Goal: Book appointment/travel/reservation

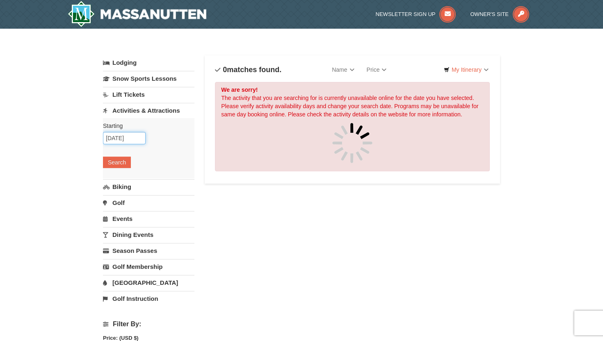
click at [138, 139] on input "10/07/2025" at bounding box center [124, 138] width 43 height 12
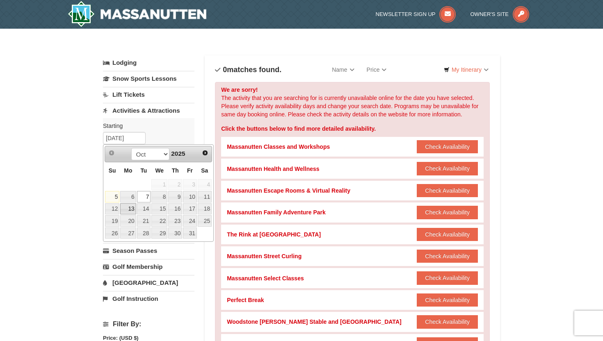
click at [126, 210] on link "13" at bounding box center [128, 208] width 16 height 11
type input "[DATE]"
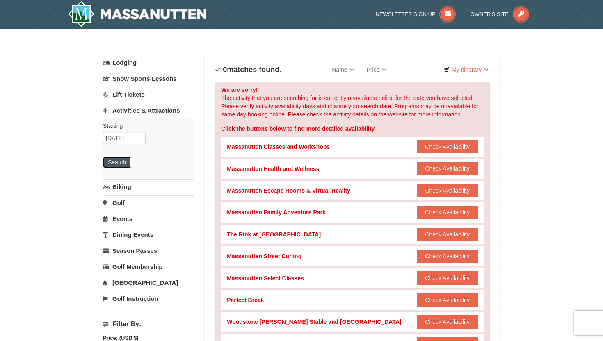
click at [123, 161] on button "Search" at bounding box center [117, 162] width 28 height 11
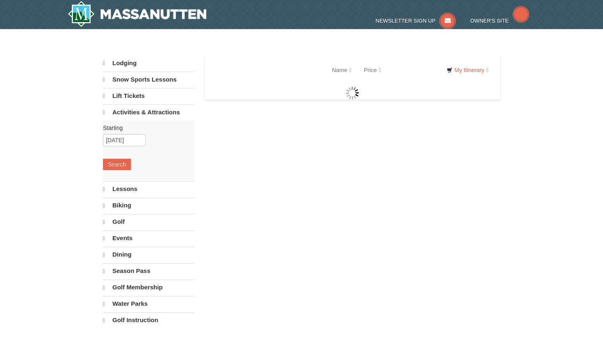
select select "10"
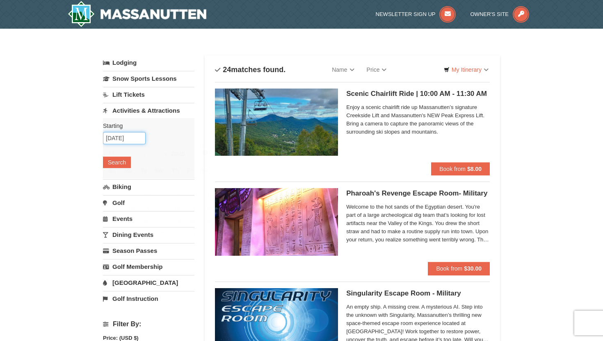
click at [128, 139] on input "[DATE]" at bounding box center [124, 138] width 43 height 12
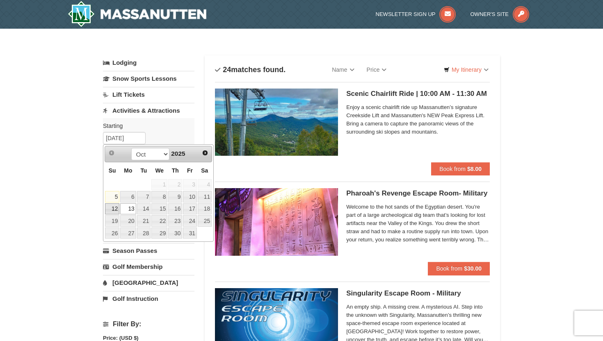
click at [113, 212] on link "12" at bounding box center [112, 208] width 14 height 11
type input "[DATE]"
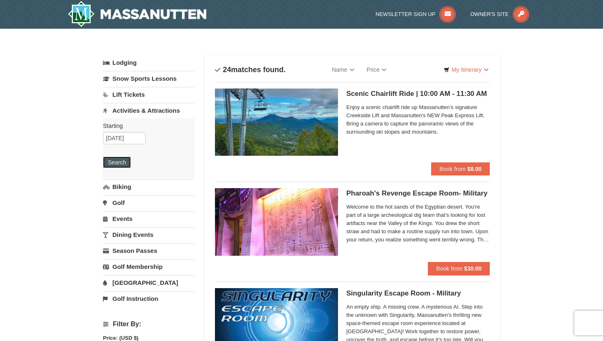
click at [119, 164] on button "Search" at bounding box center [117, 162] width 28 height 11
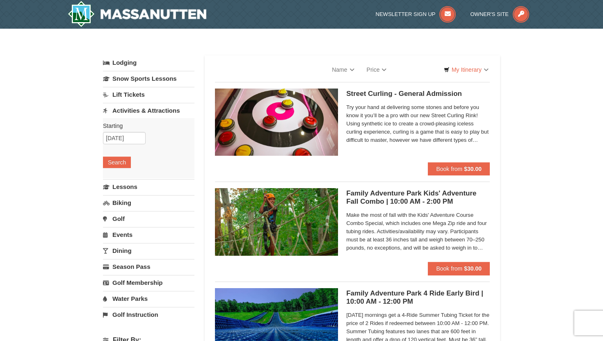
select select "10"
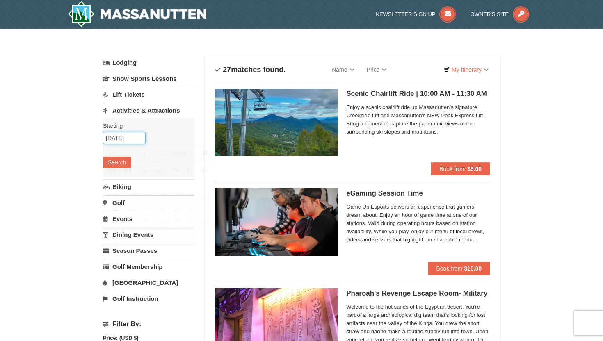
click at [120, 140] on input "[DATE]" at bounding box center [124, 138] width 43 height 12
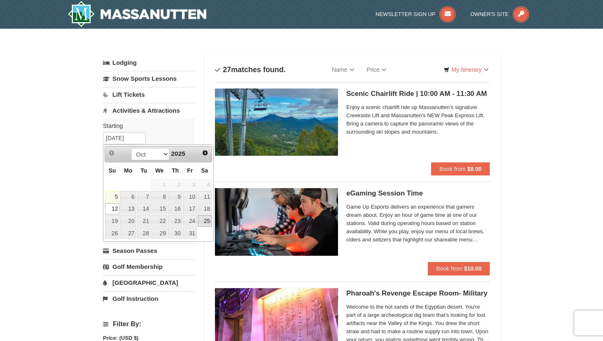
click at [209, 221] on link "25" at bounding box center [205, 220] width 14 height 11
type input "10/25/2025"
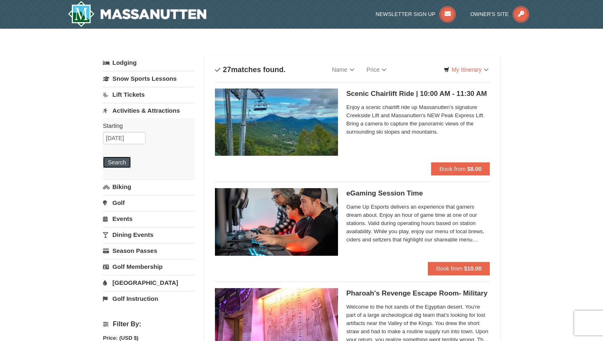
click at [121, 161] on button "Search" at bounding box center [117, 162] width 28 height 11
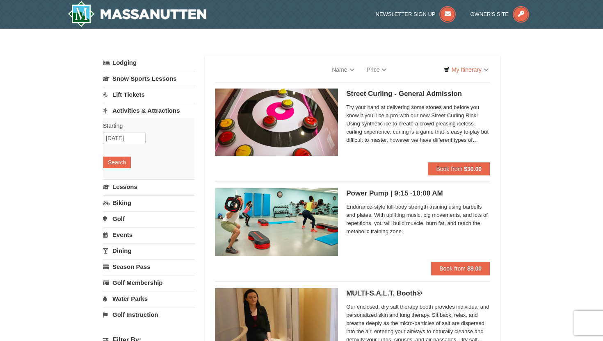
select select "10"
